Goal: Task Accomplishment & Management: Complete application form

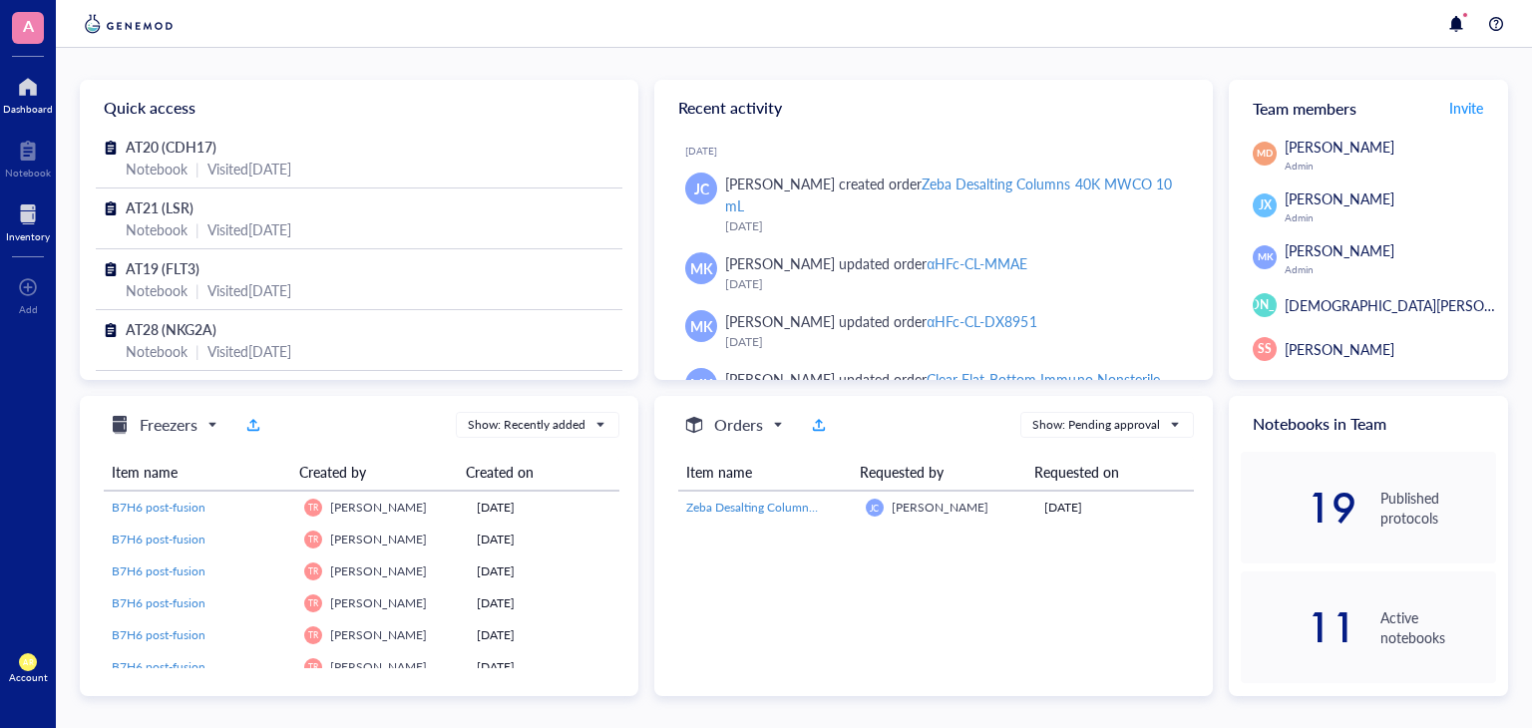
click at [33, 224] on div at bounding box center [28, 214] width 44 height 32
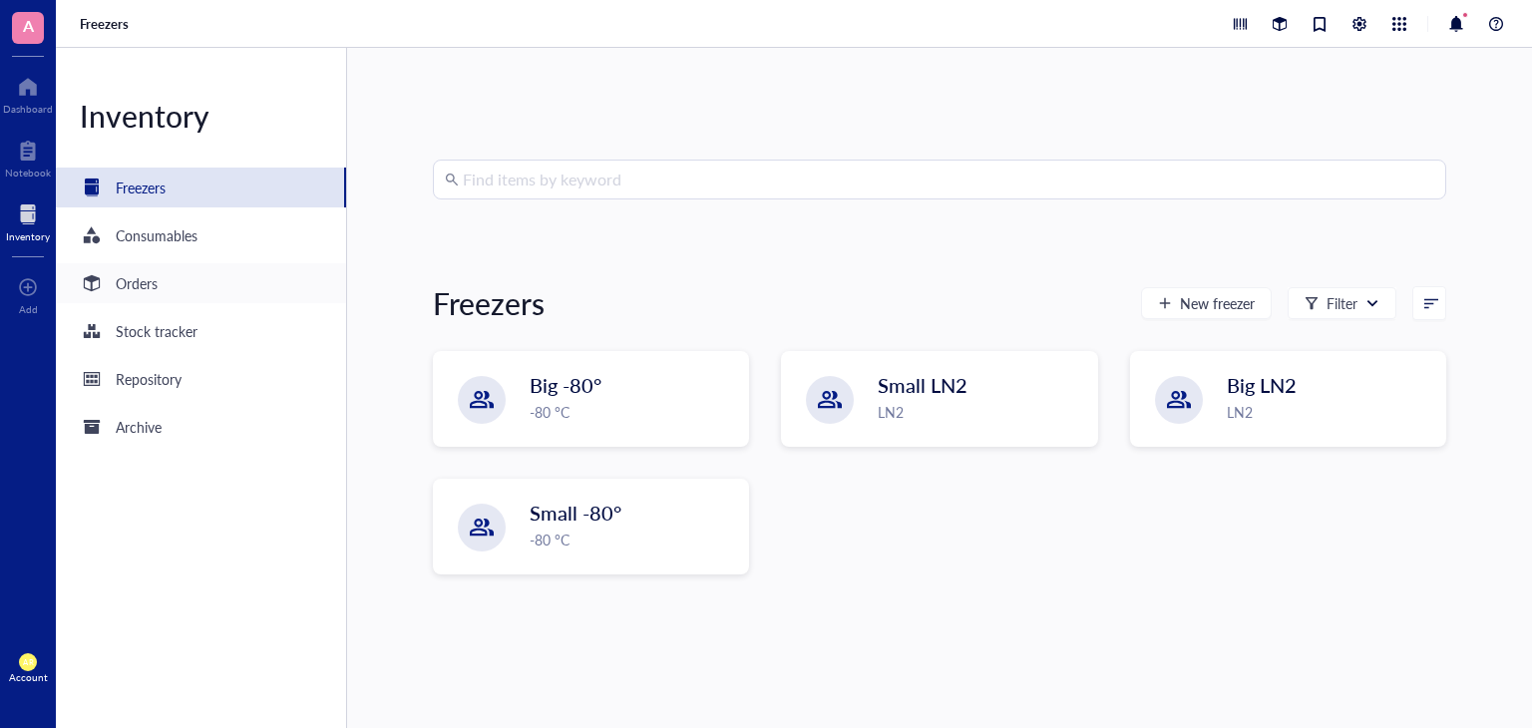
click at [166, 290] on div "Orders" at bounding box center [201, 283] width 290 height 40
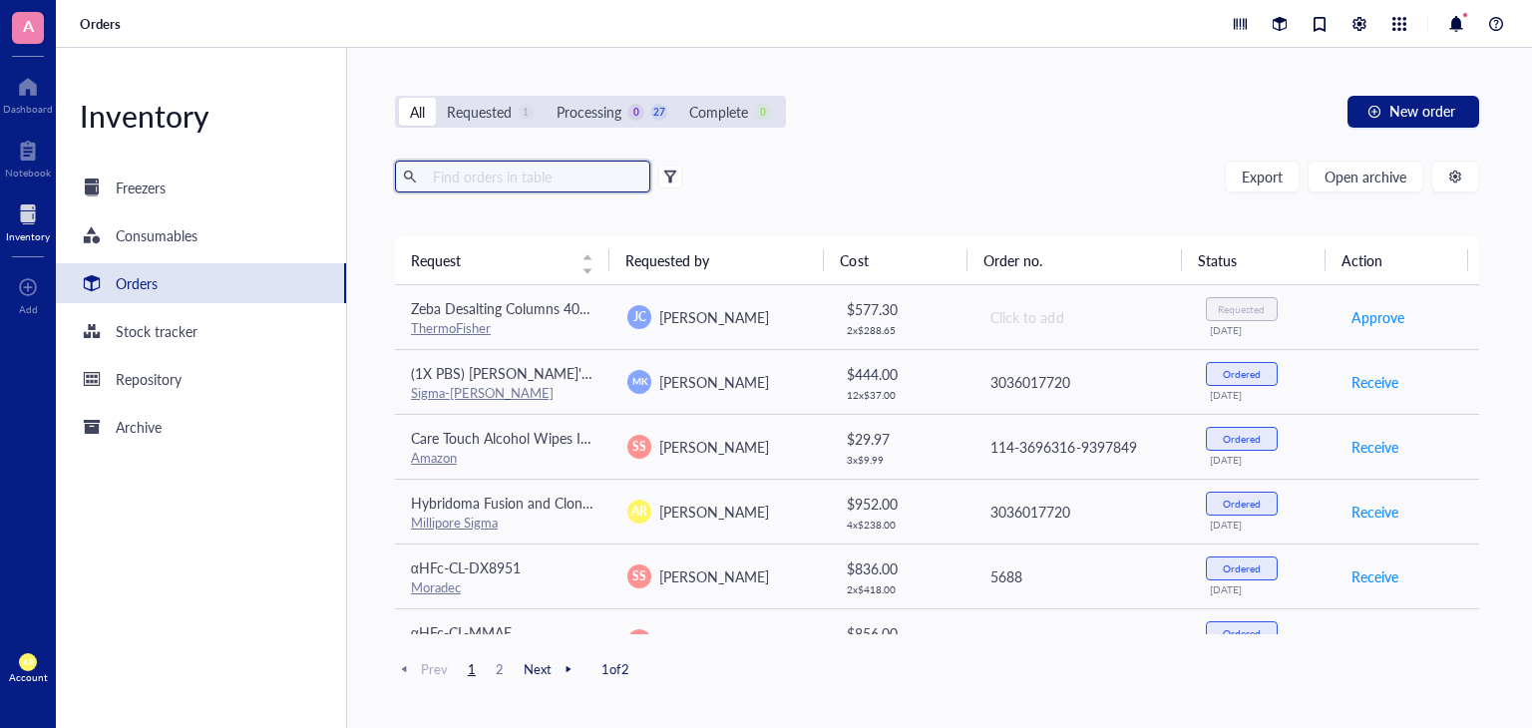
click at [531, 179] on input "text" at bounding box center [533, 177] width 217 height 30
click at [1363, 185] on span "Open archive" at bounding box center [1366, 177] width 82 height 16
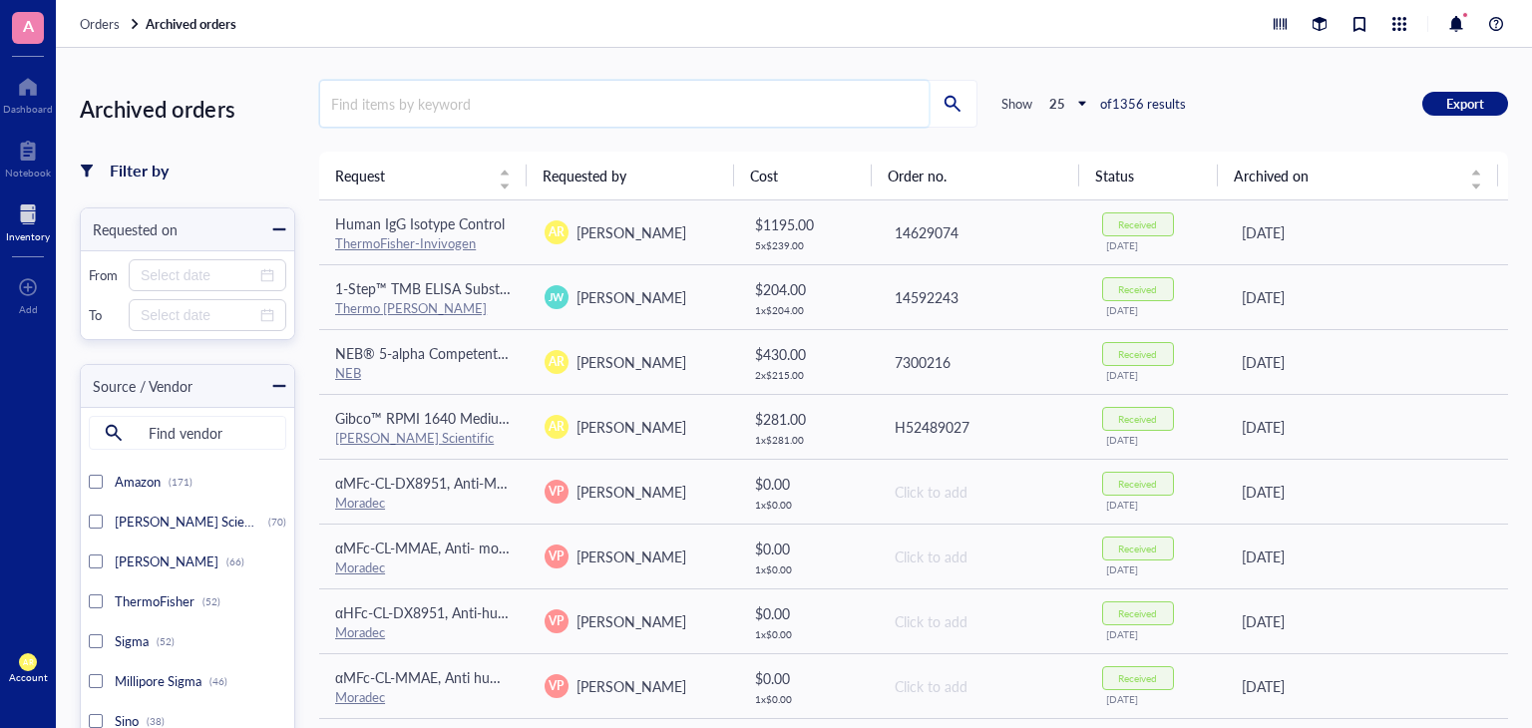
click at [435, 114] on input "search" at bounding box center [624, 104] width 608 height 46
type input "n"
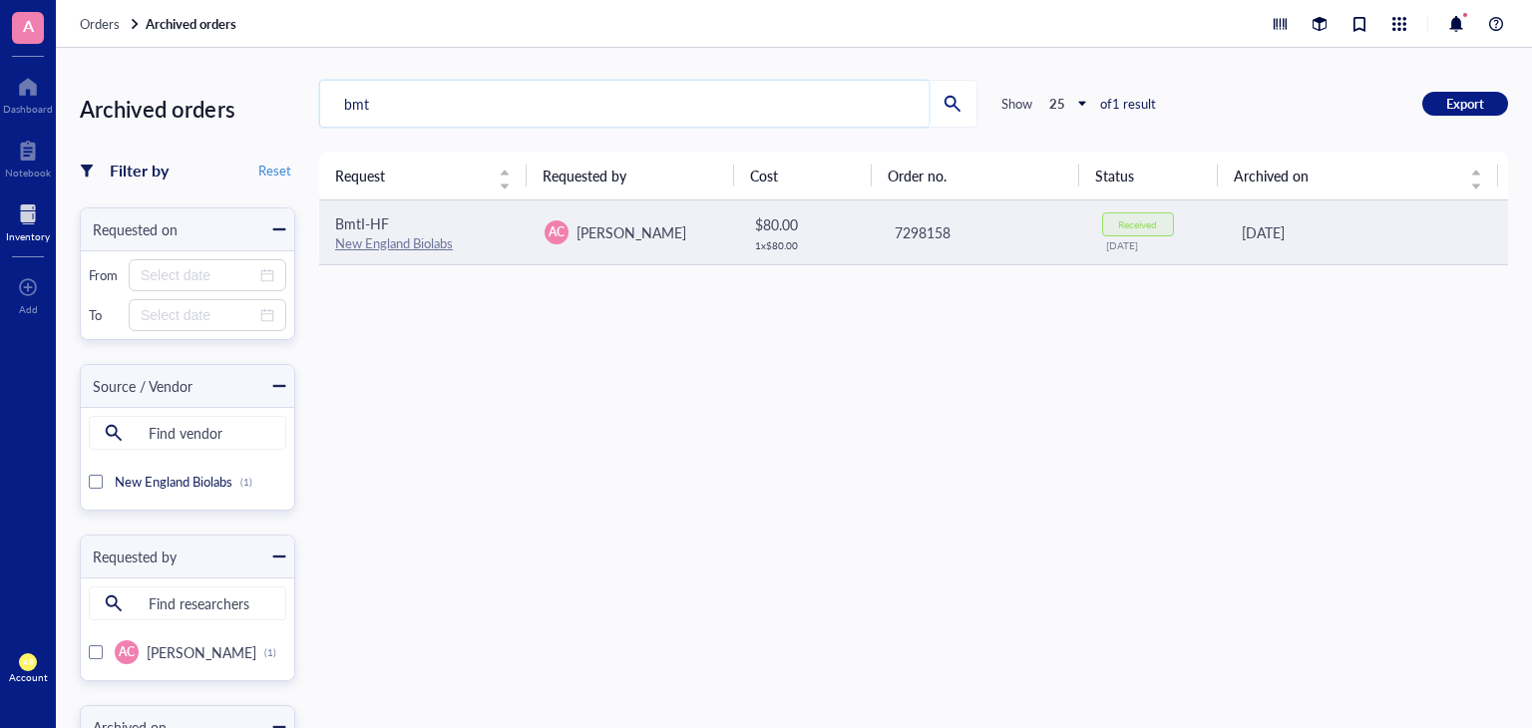
type input "bmt"
click at [367, 224] on span "BmtI-HF" at bounding box center [362, 223] width 54 height 20
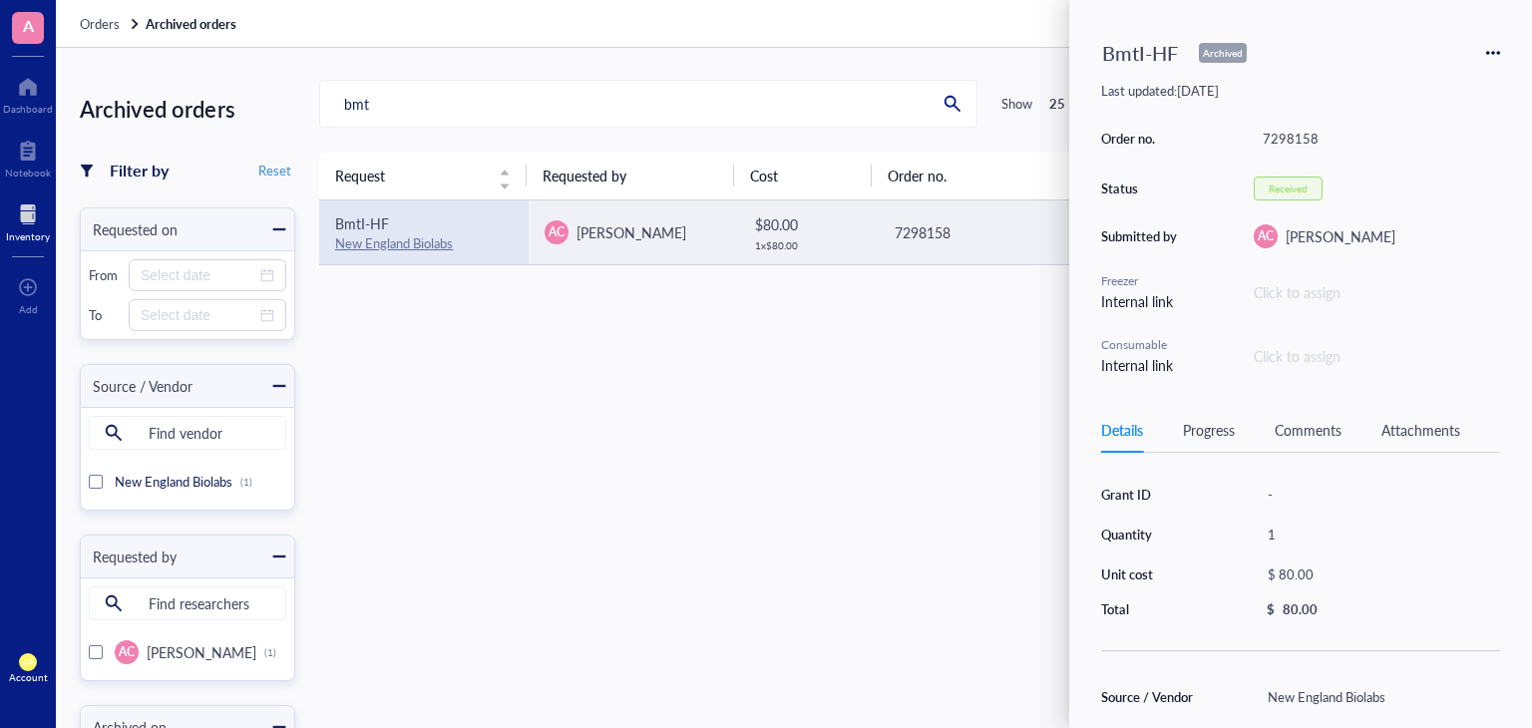
click at [594, 324] on div "Request Requested by Cost Order no. Status Archived on BmtI-HF New England Biol…" at bounding box center [913, 543] width 1189 height 783
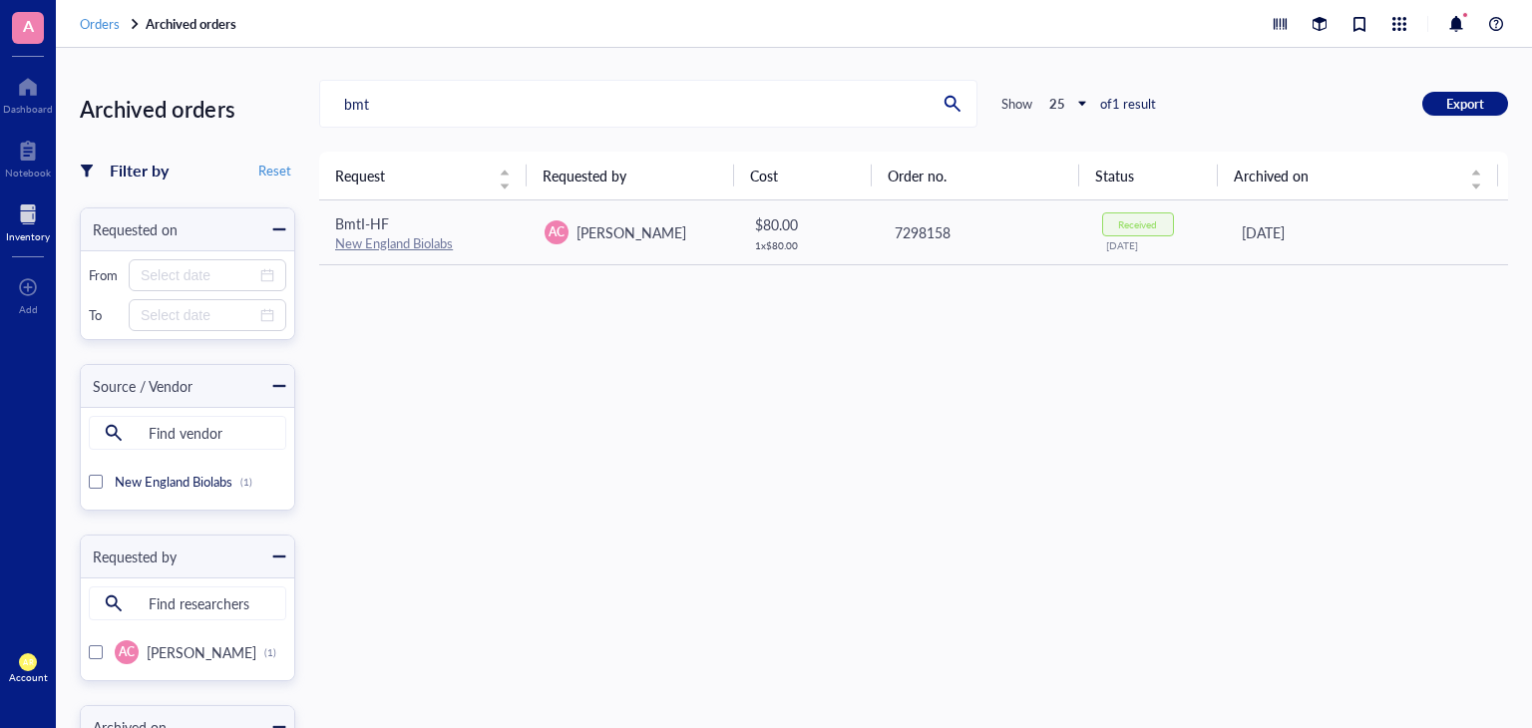
click at [103, 25] on span "Orders" at bounding box center [100, 23] width 40 height 19
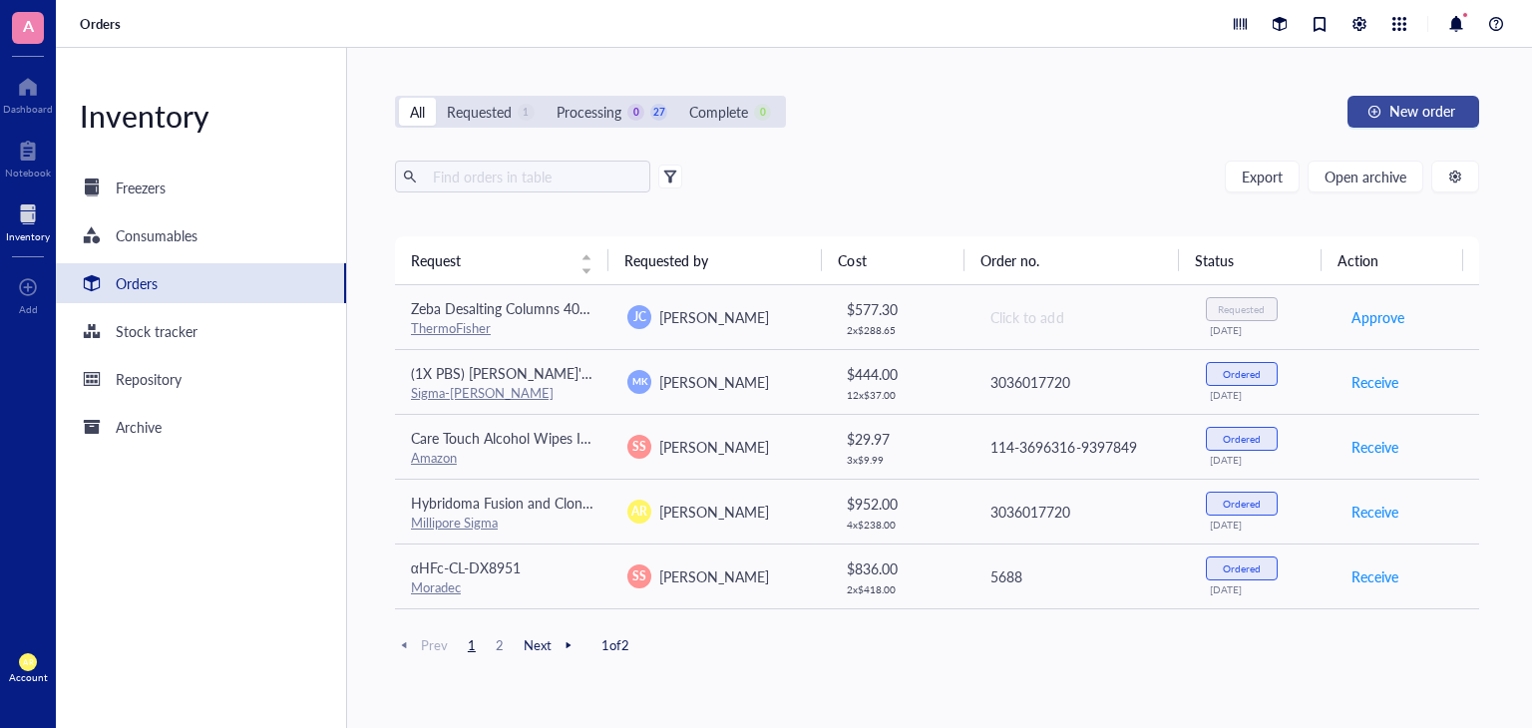
click at [1396, 116] on span "New order" at bounding box center [1422, 111] width 66 height 16
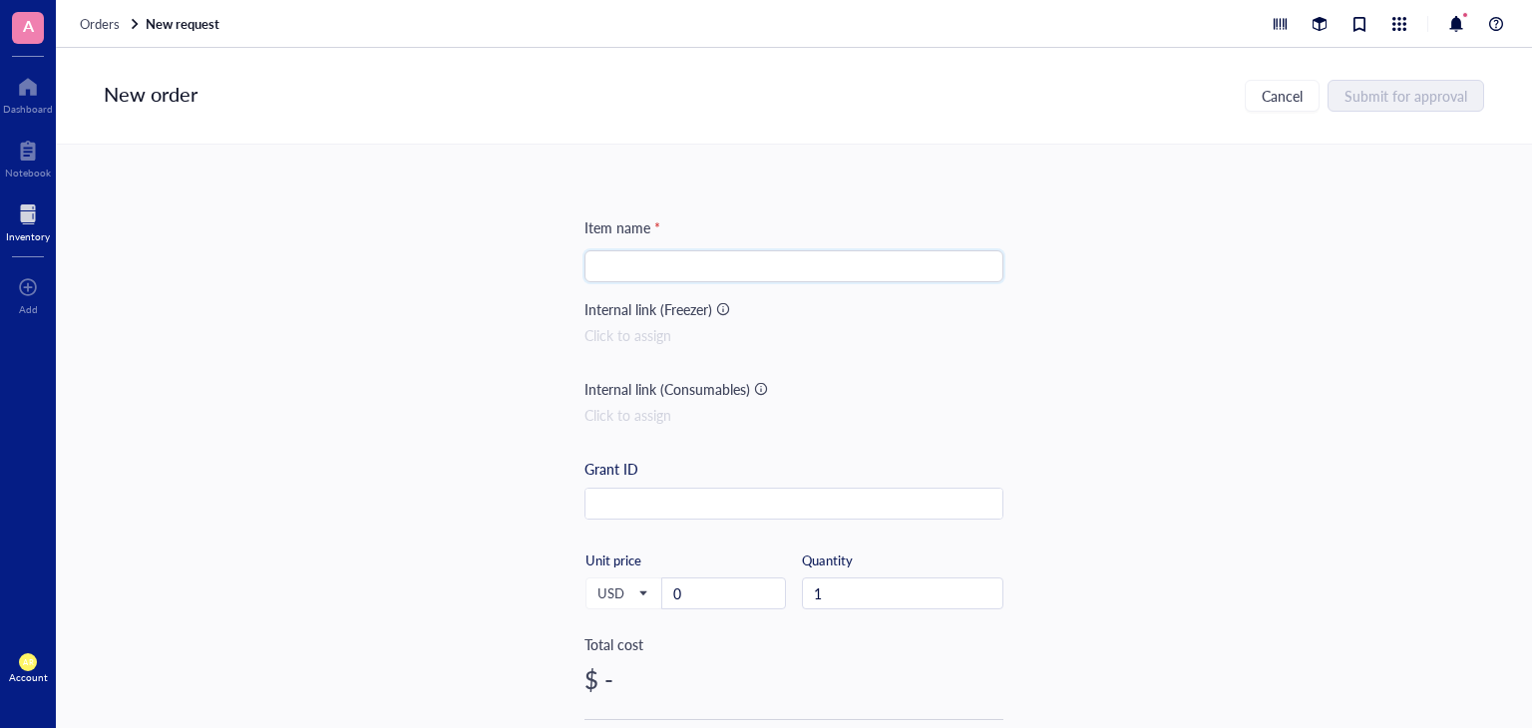
click at [827, 264] on input "search" at bounding box center [793, 266] width 395 height 30
paste input "BmtI-HF"
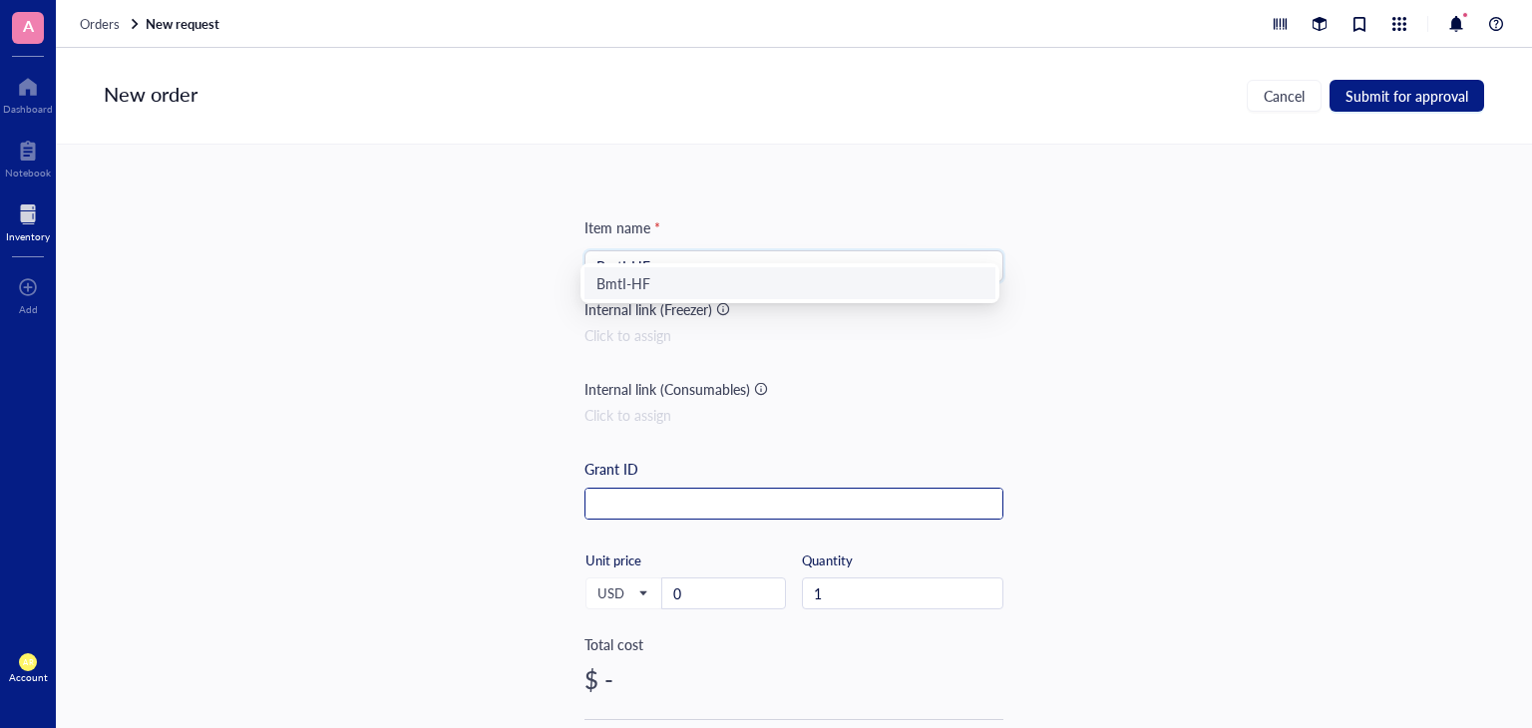
scroll to position [126, 0]
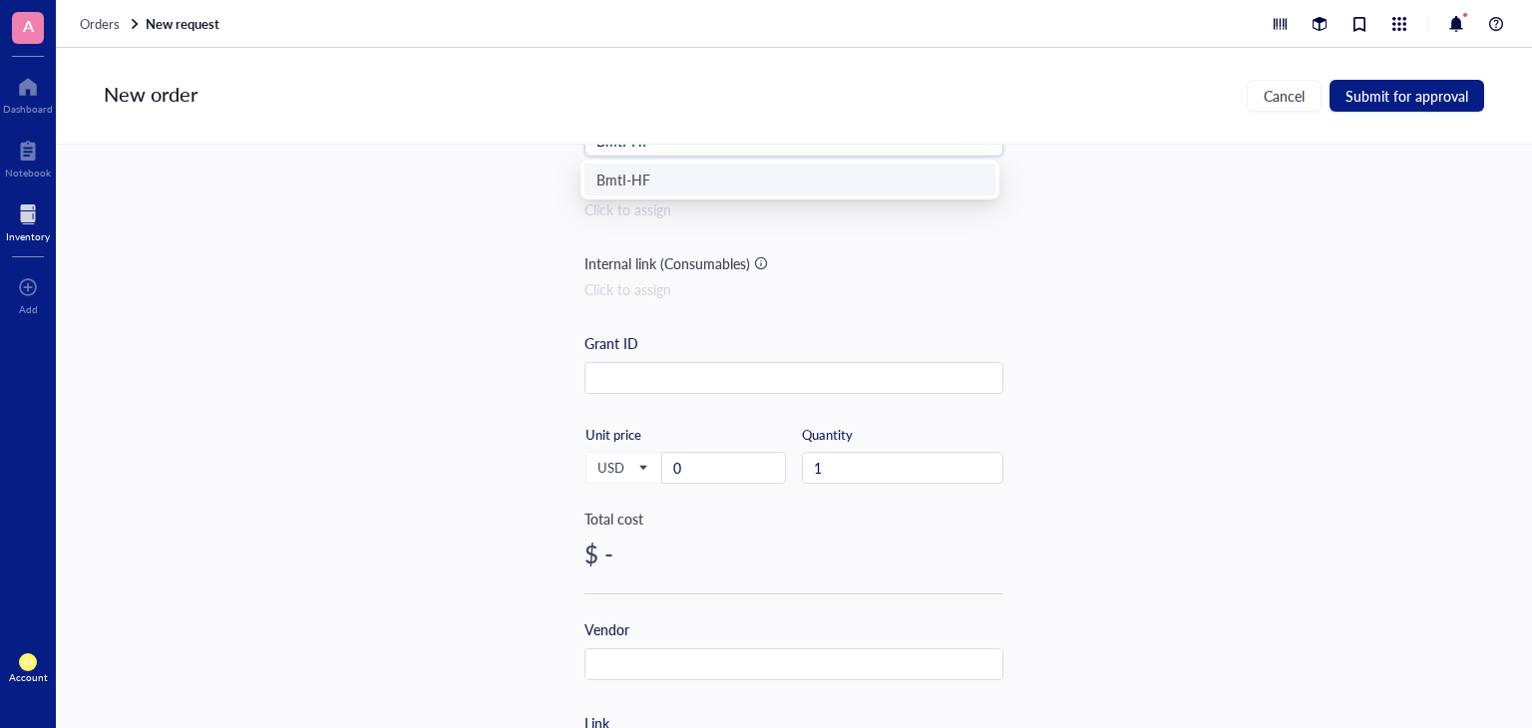
type input "BmtI-HF"
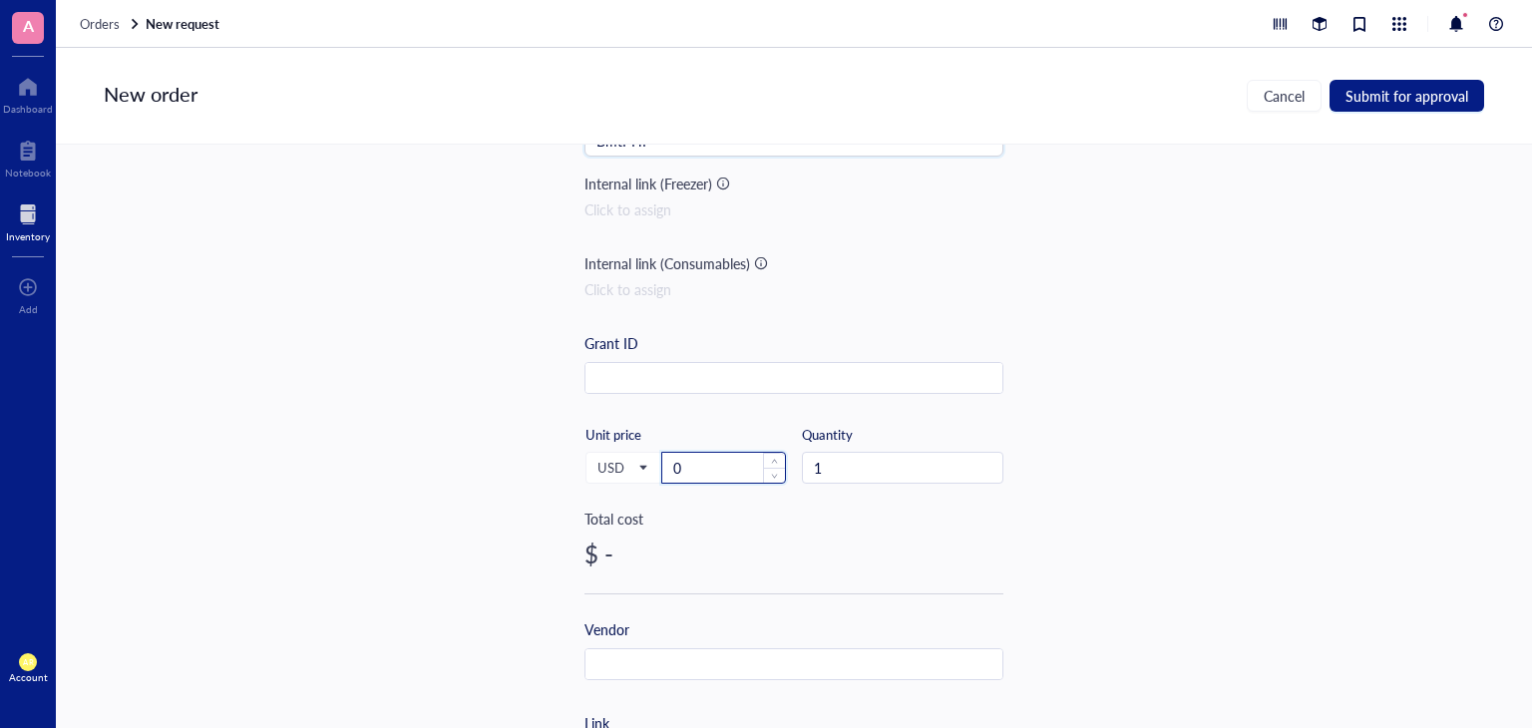
click at [744, 472] on input "0" at bounding box center [723, 468] width 123 height 30
paste input "331.00"
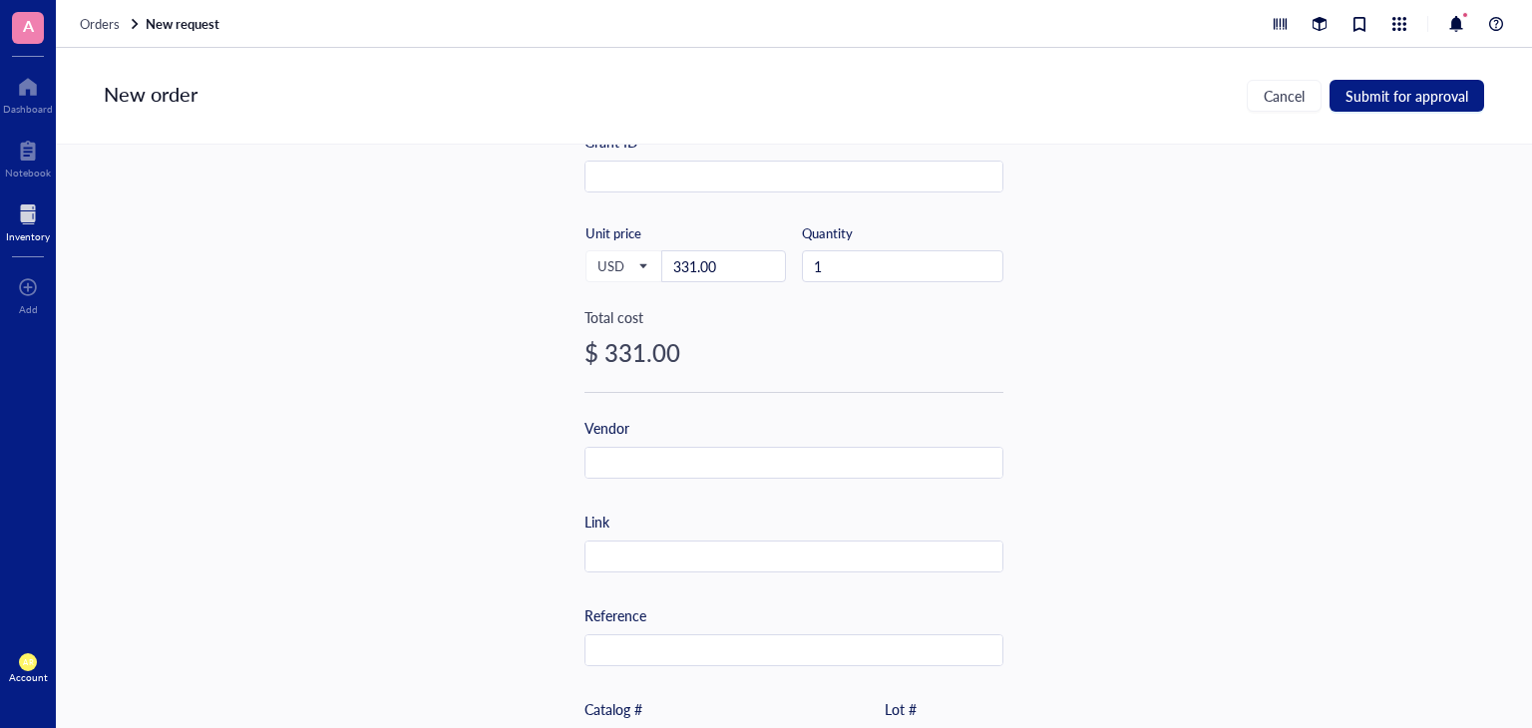
type input "331"
click at [696, 441] on div "Vendor" at bounding box center [793, 448] width 419 height 62
click at [696, 463] on input "text" at bounding box center [793, 464] width 417 height 32
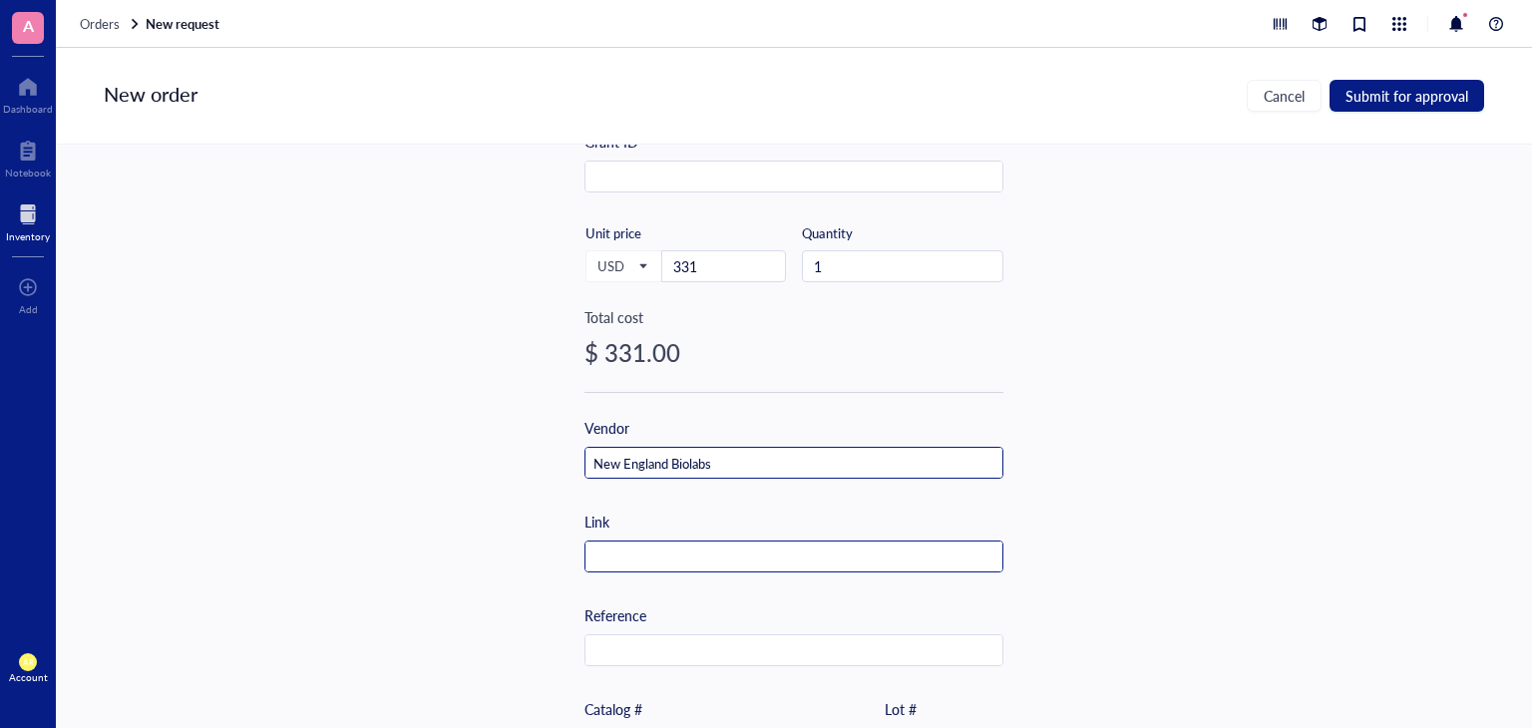
type input "New England Biolabs"
click at [704, 557] on input "text" at bounding box center [793, 558] width 417 height 32
paste input "[URL][DOMAIN_NAME]"
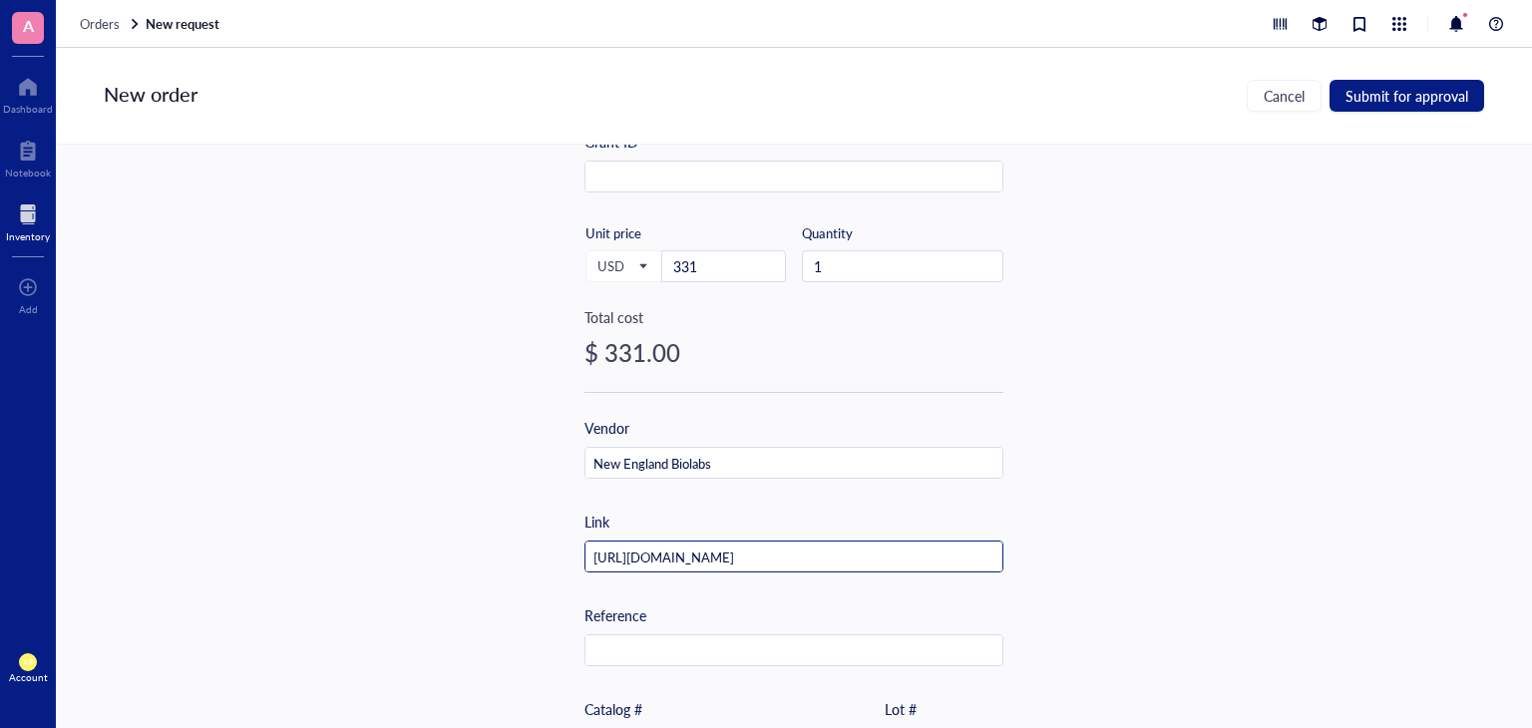
type input "[URL][DOMAIN_NAME]"
click at [1322, 401] on div "Item name * BmtI-HF Internal link (Freezer) Click to assign Internal link (Cons…" at bounding box center [794, 436] width 1476 height 583
click at [1442, 91] on span "Submit for approval" at bounding box center [1407, 96] width 123 height 16
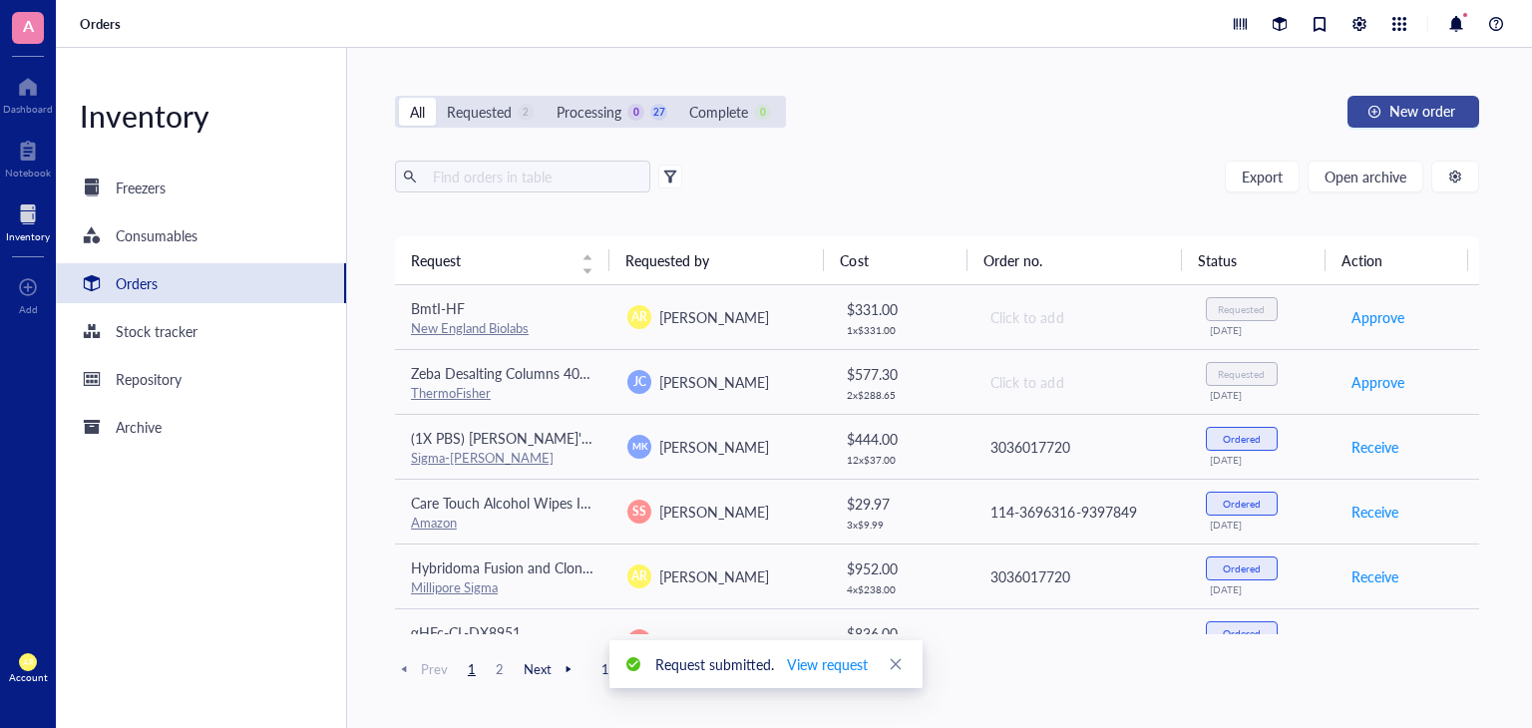
click at [1404, 109] on span "New order" at bounding box center [1422, 111] width 66 height 16
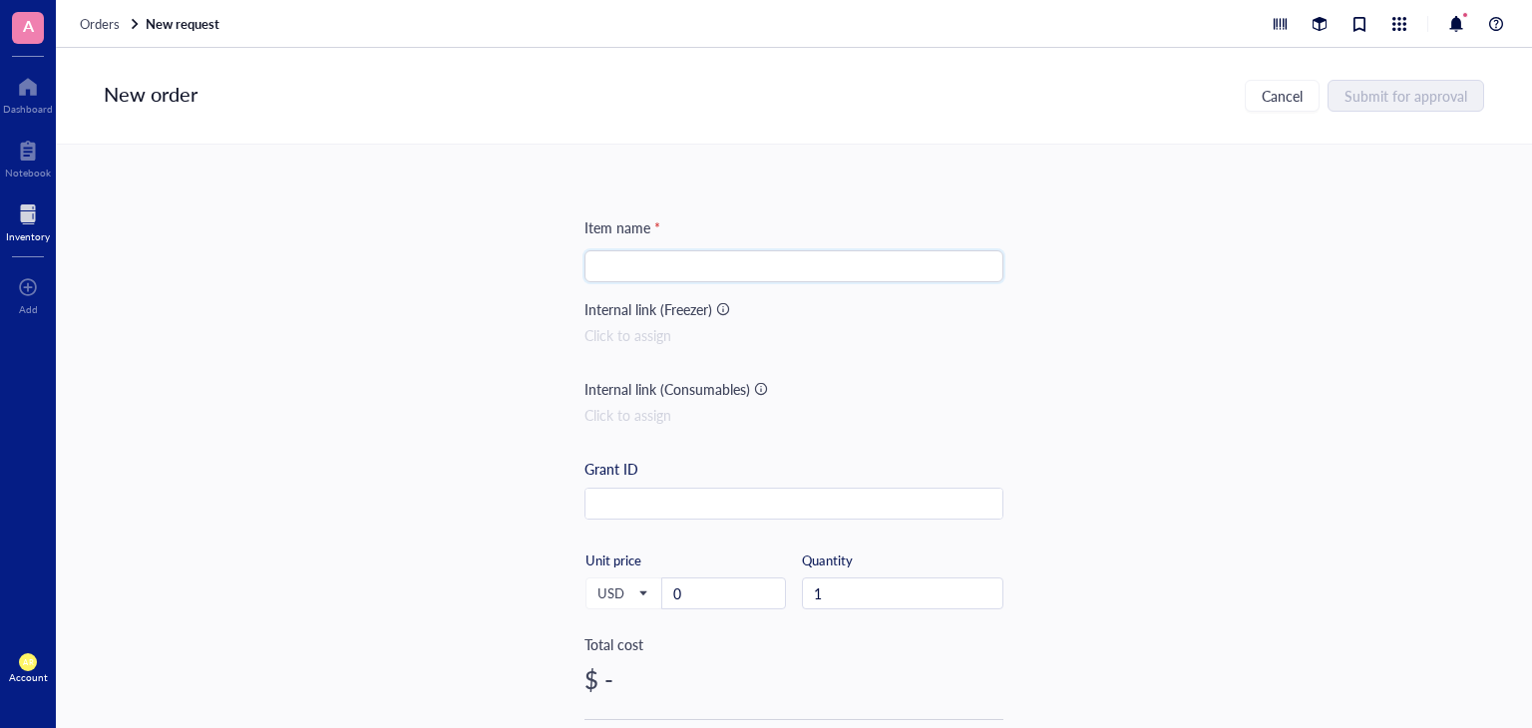
click at [817, 257] on input "search" at bounding box center [793, 266] width 395 height 30
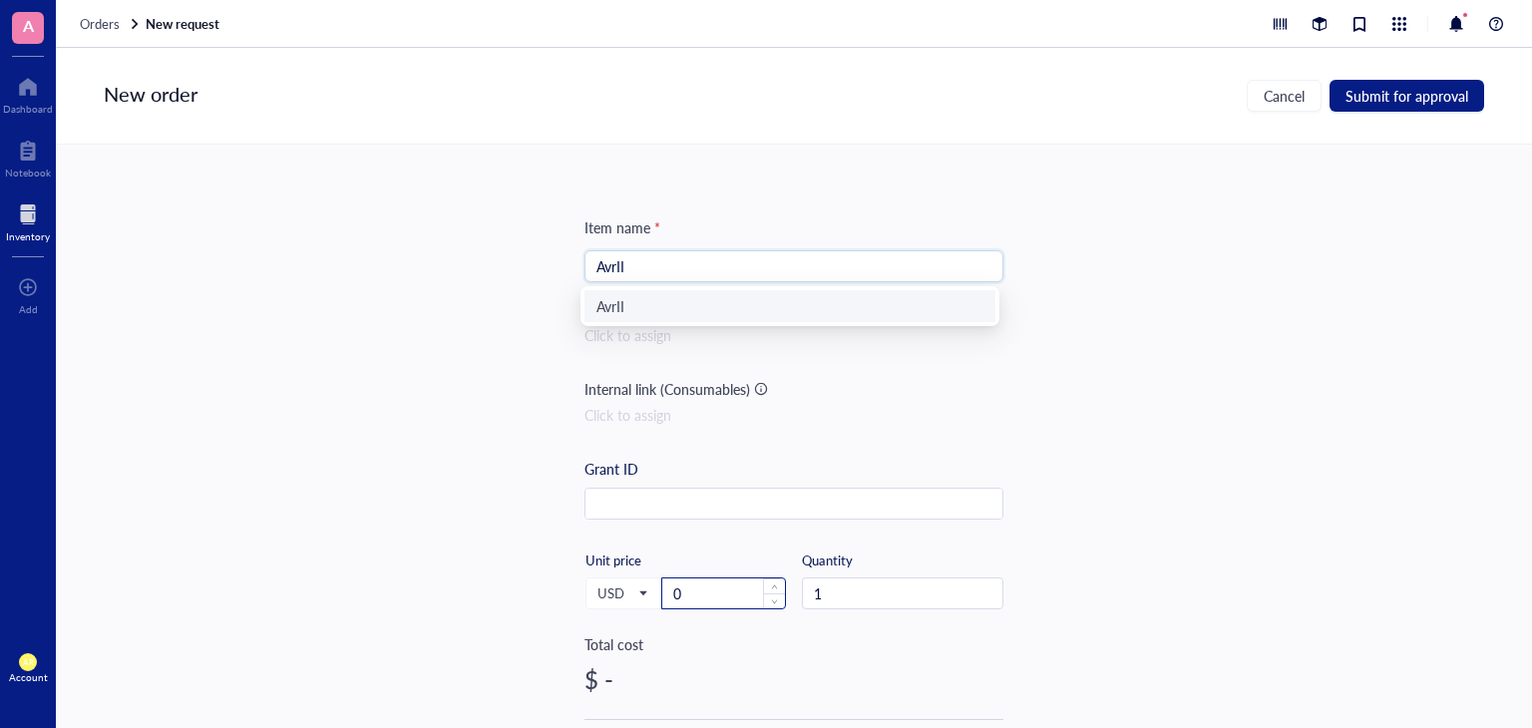
type input "AvrII"
click at [701, 589] on input "0" at bounding box center [723, 594] width 123 height 30
paste input "341.00"
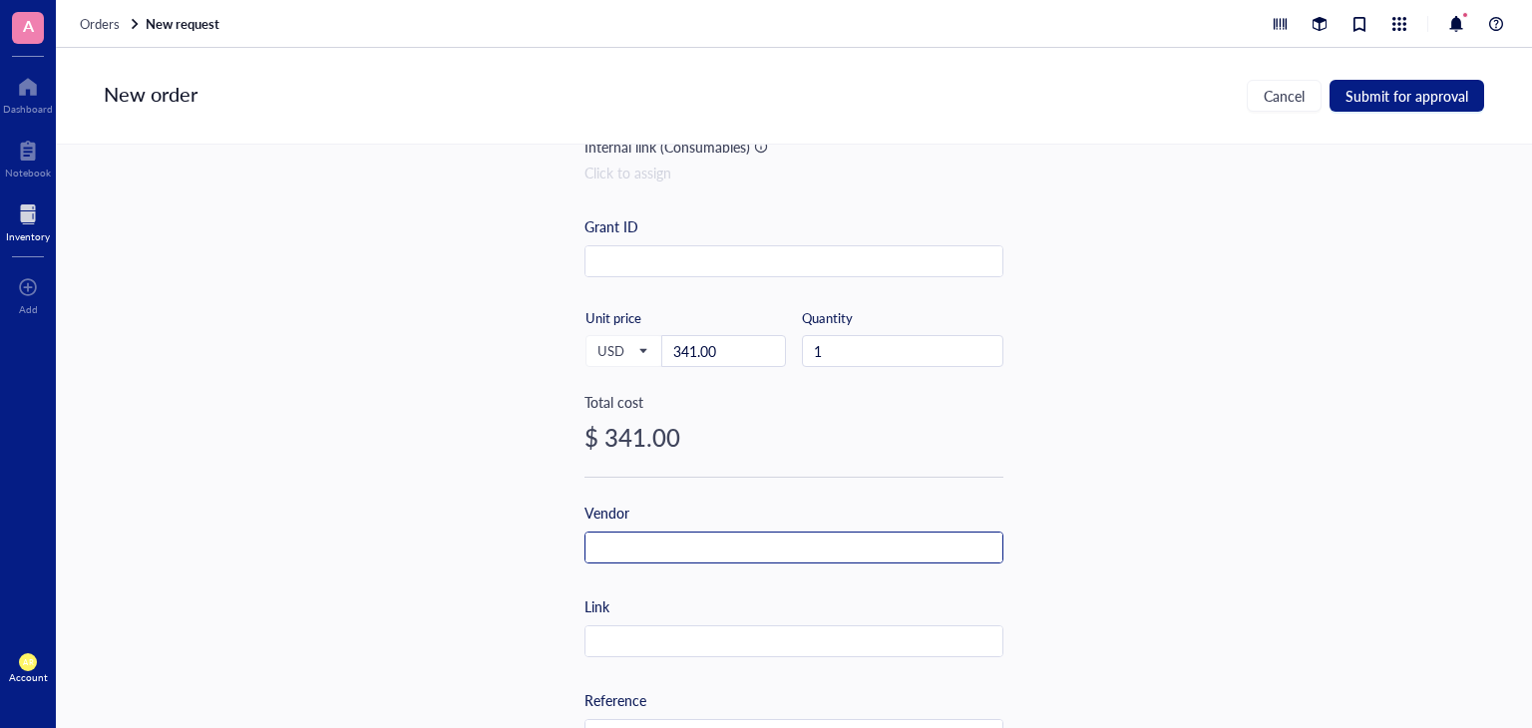
type input "341"
click at [686, 534] on input "text" at bounding box center [793, 549] width 417 height 32
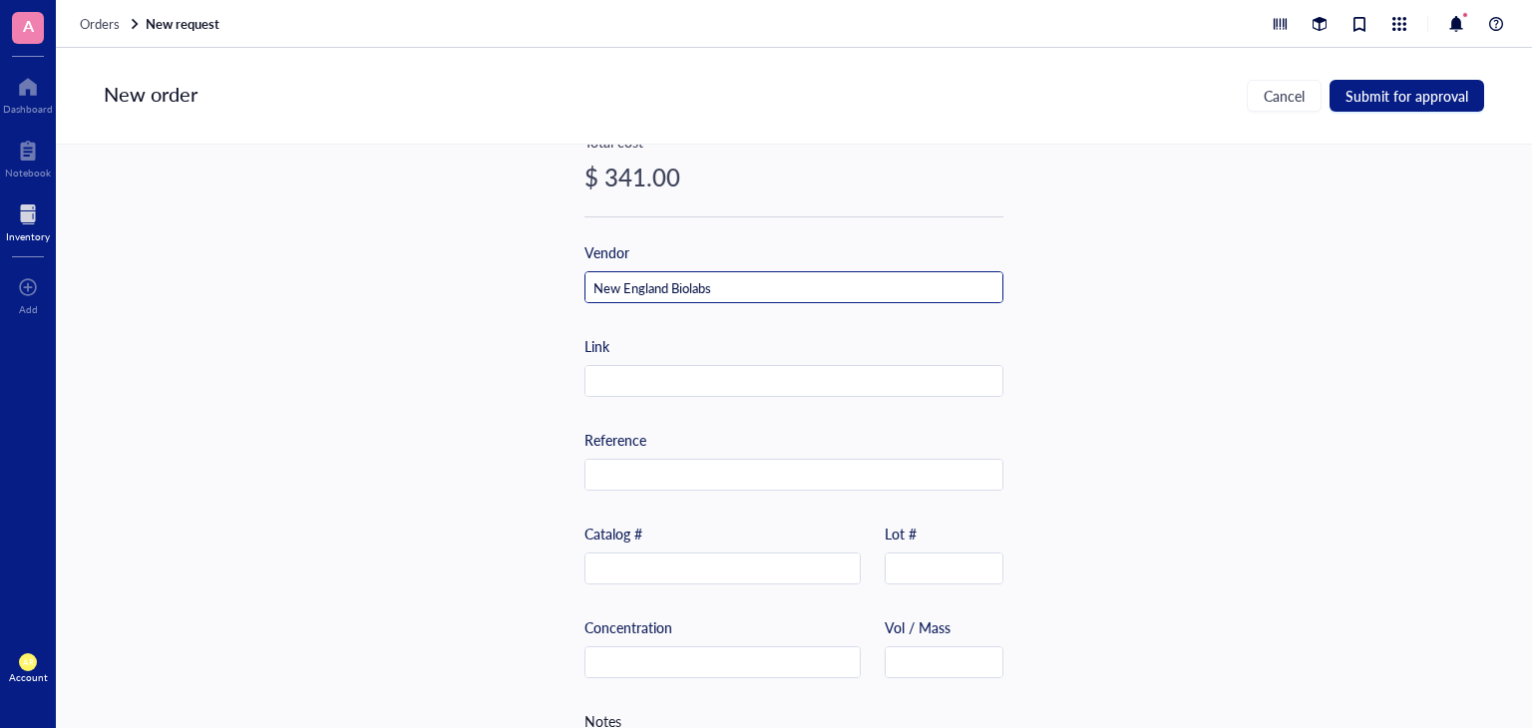
scroll to position [507, 0]
type input "New England Biolabs"
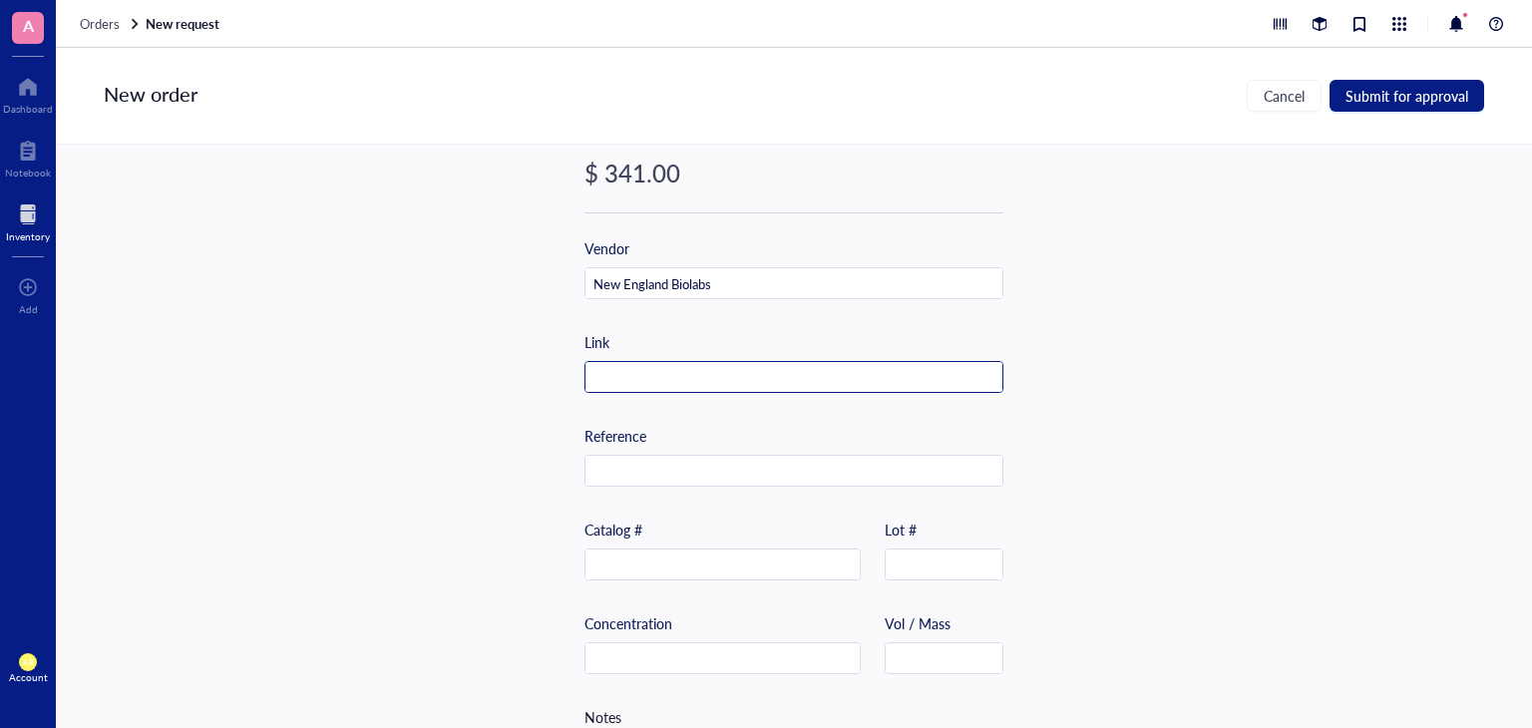
click at [664, 388] on input "text" at bounding box center [793, 378] width 417 height 32
paste input "[URL][DOMAIN_NAME]"
type input "[URL][DOMAIN_NAME]"
click at [1428, 98] on span "Submit for approval" at bounding box center [1407, 96] width 123 height 16
